Goal: Register for event/course

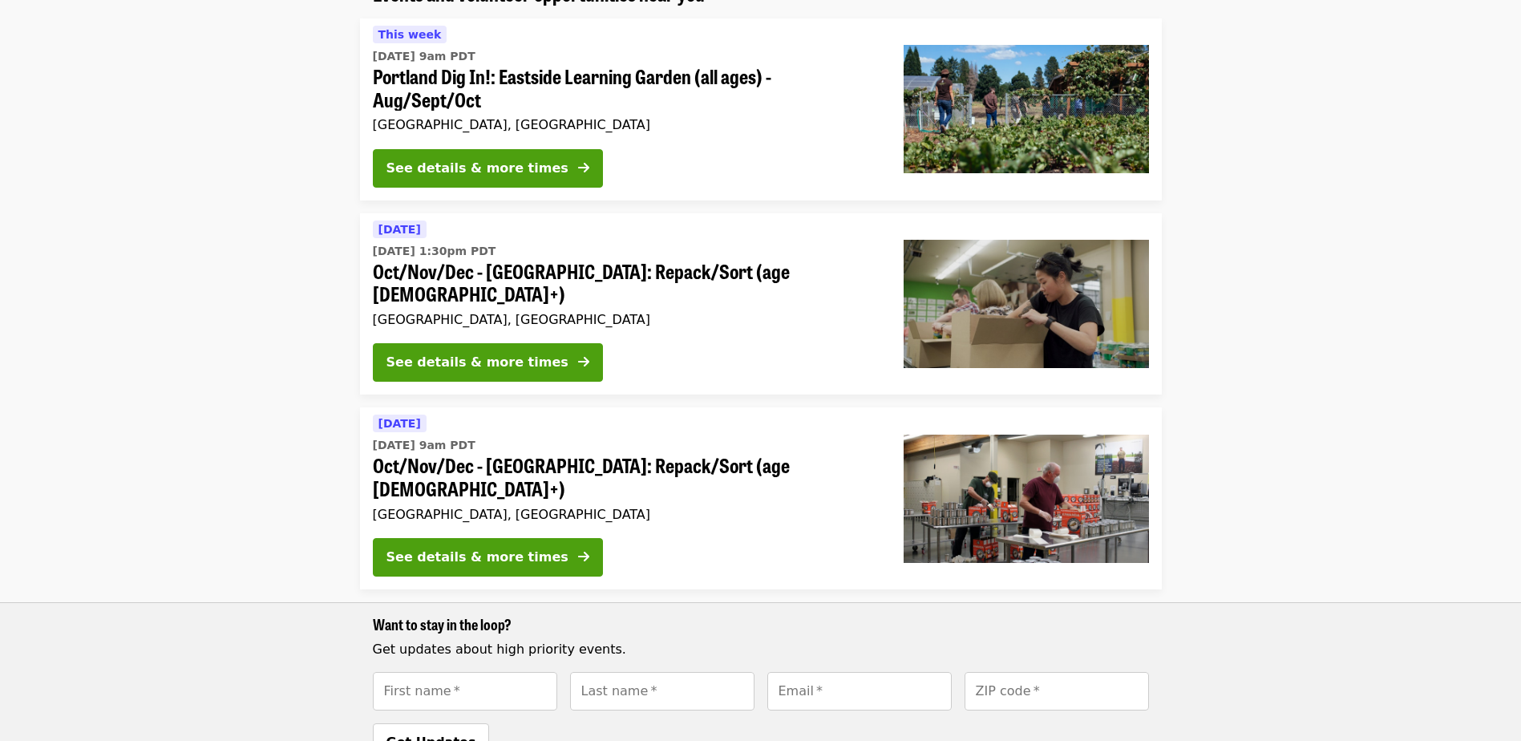
scroll to position [156, 0]
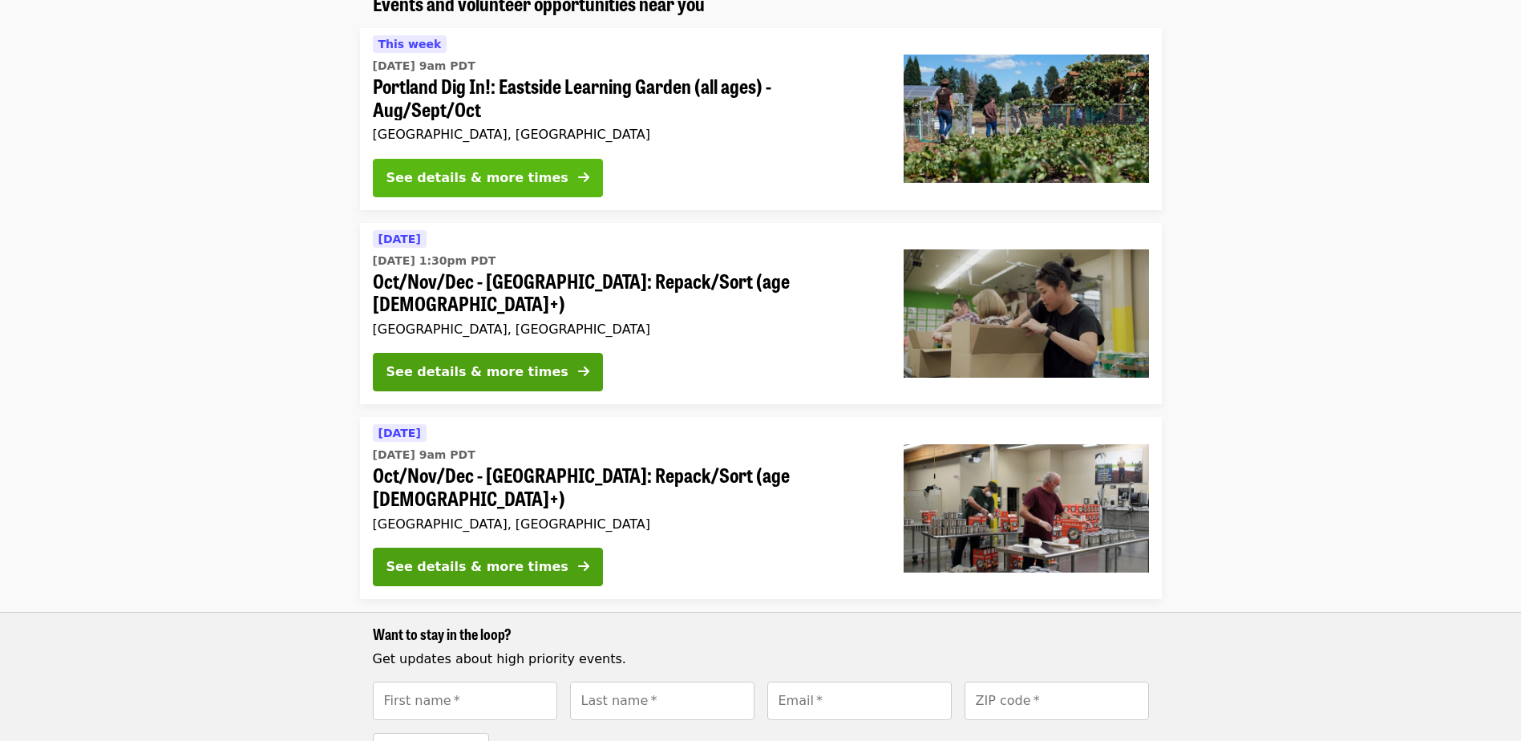
click at [455, 178] on div "See details & more times" at bounding box center [478, 177] width 182 height 19
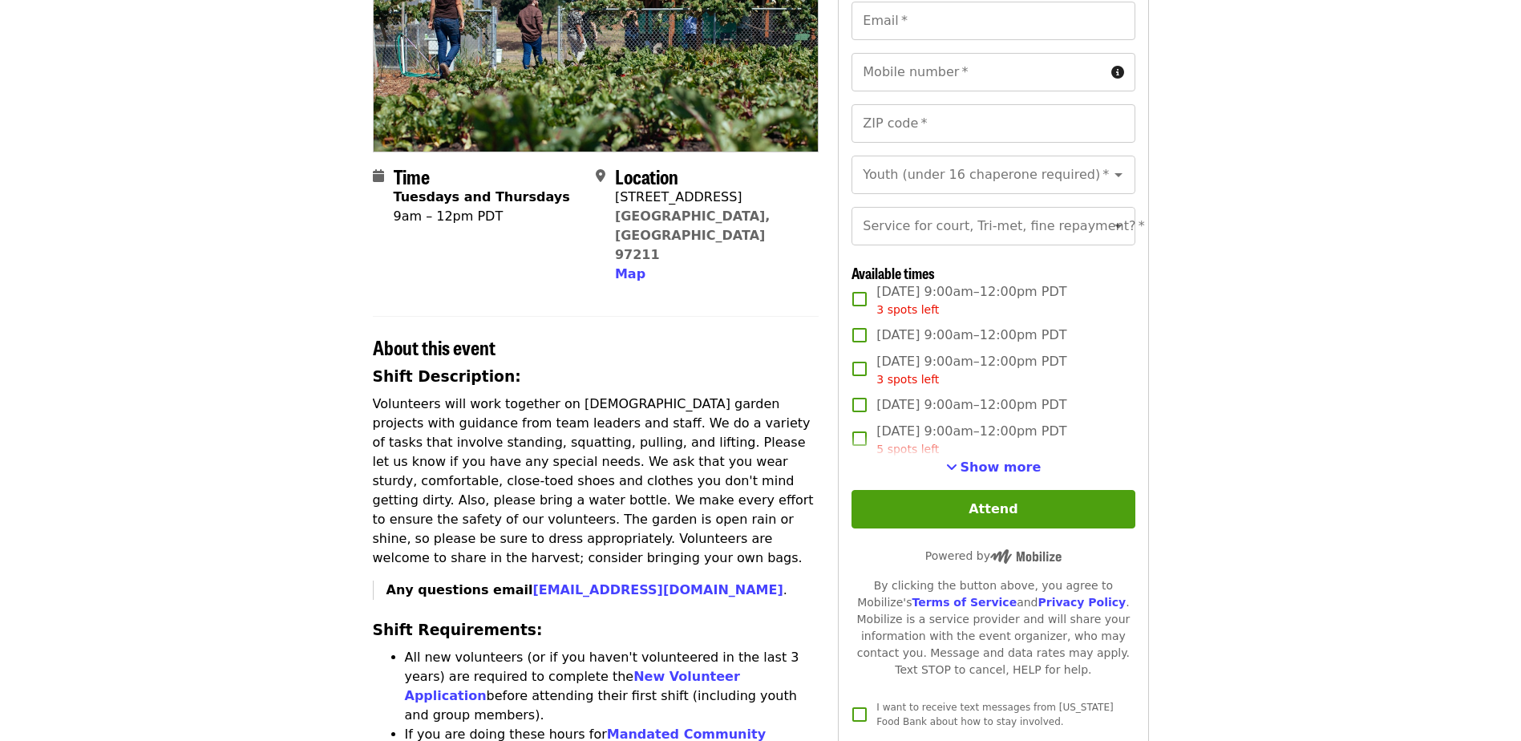
scroll to position [241, 0]
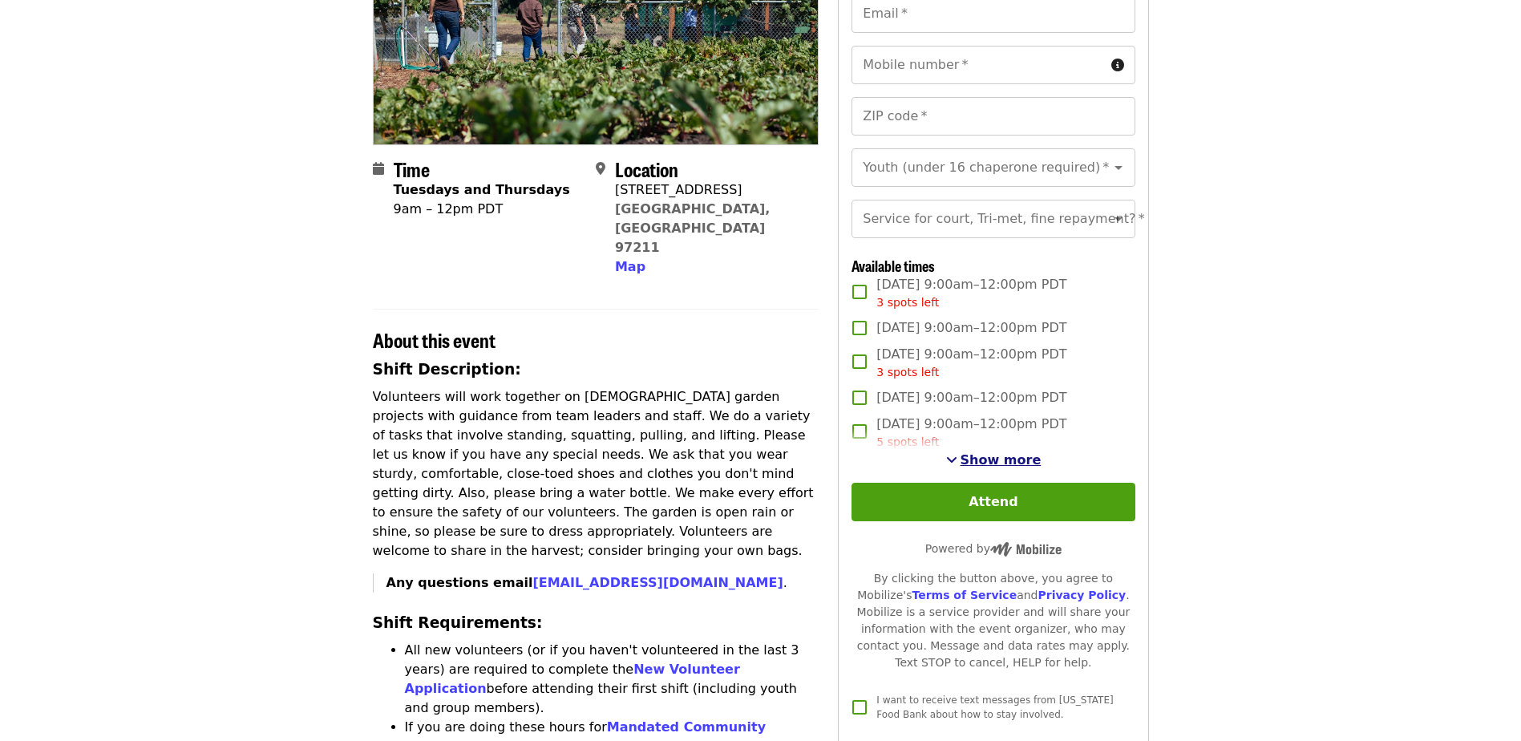
click at [993, 468] on span "Show more" at bounding box center [1001, 459] width 81 height 15
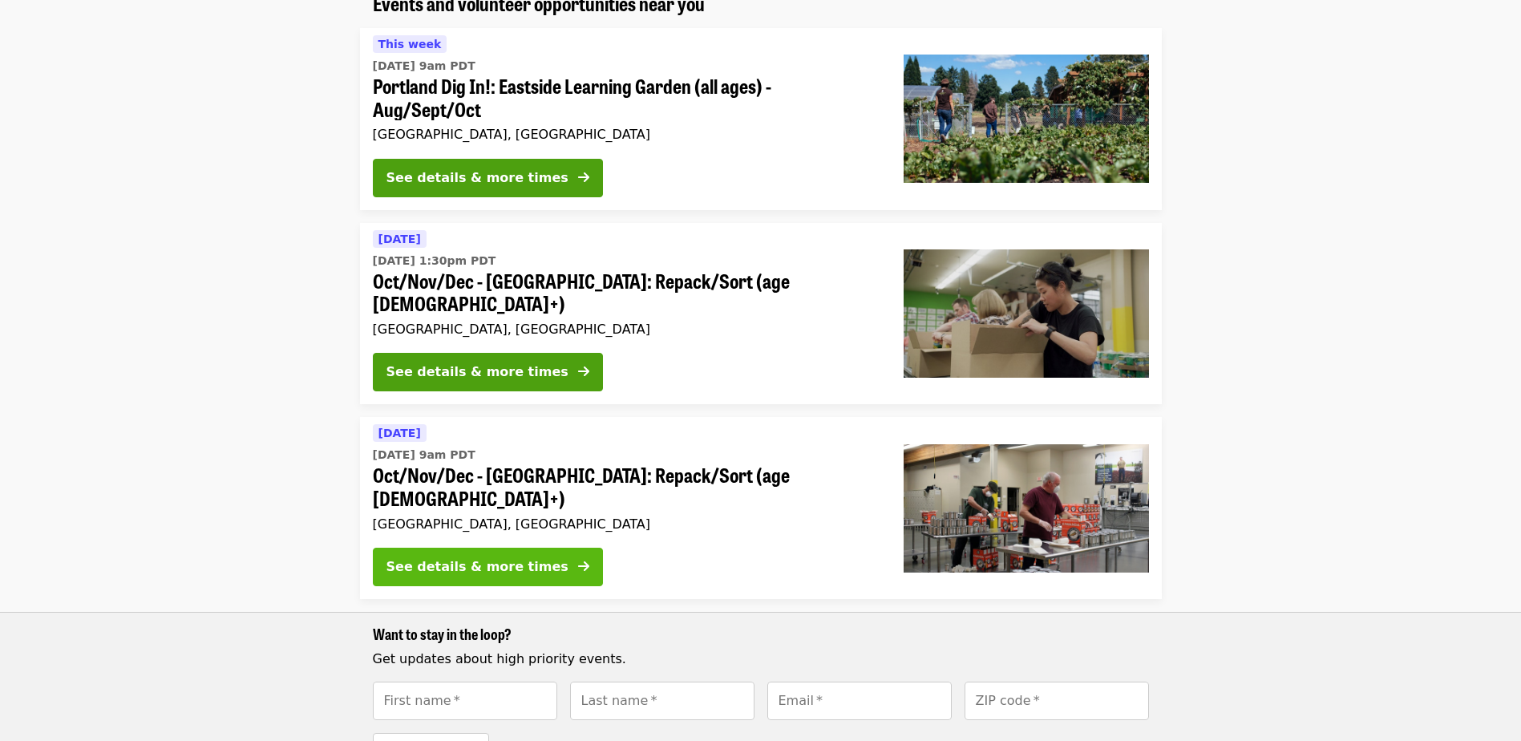
click at [469, 548] on button "See details & more times" at bounding box center [488, 567] width 230 height 38
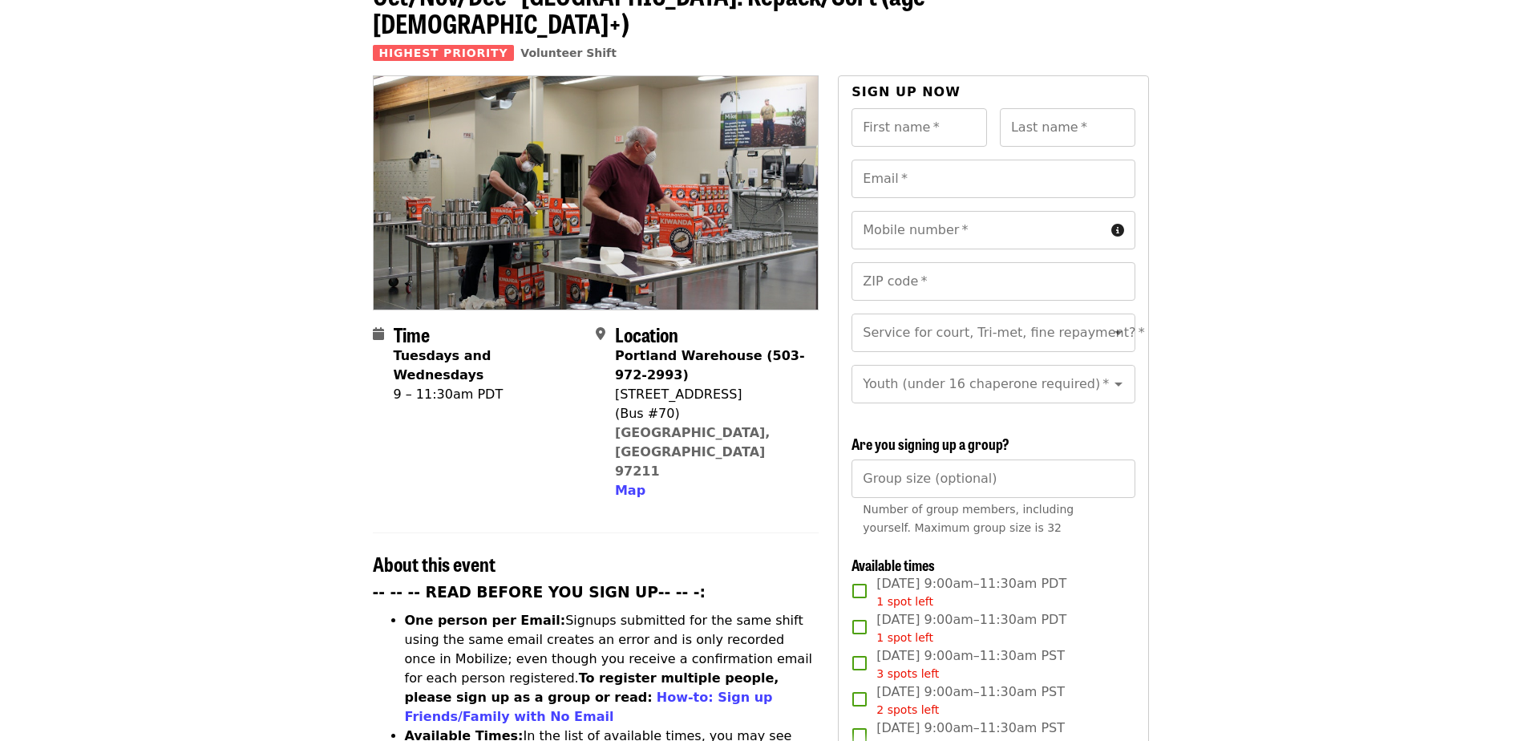
scroll to position [241, 0]
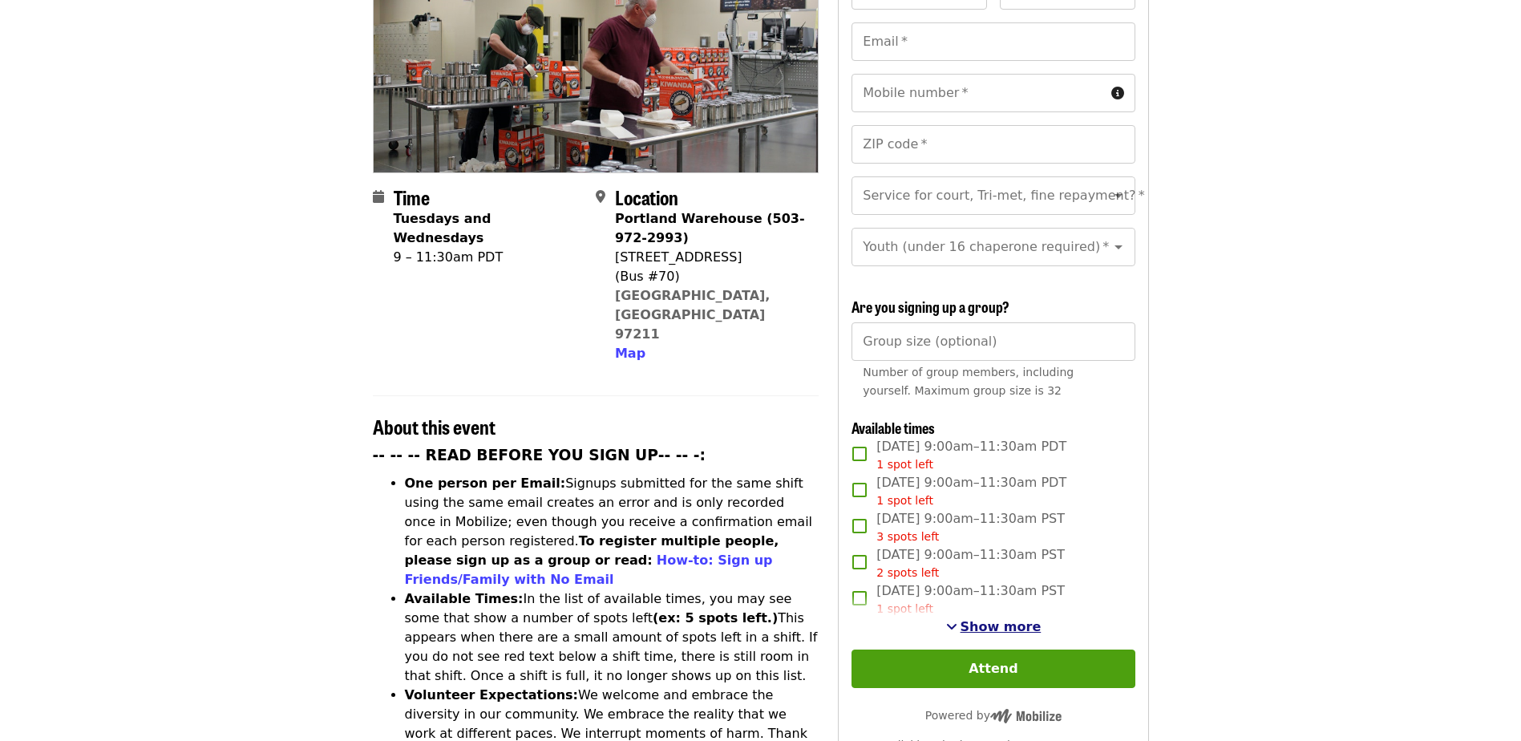
click at [986, 630] on span "Show more" at bounding box center [1001, 626] width 81 height 15
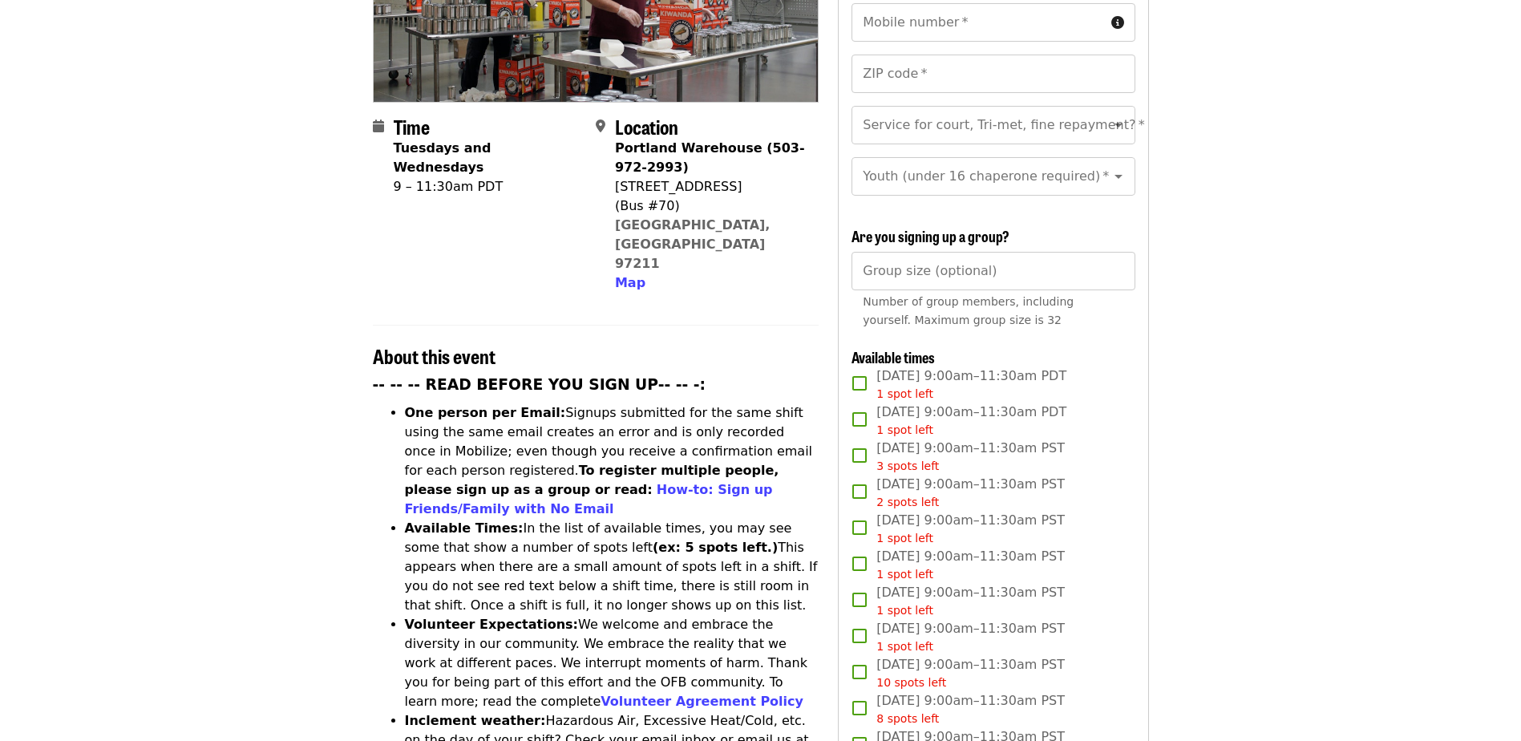
scroll to position [481, 0]
